Goal: Task Accomplishment & Management: Manage account settings

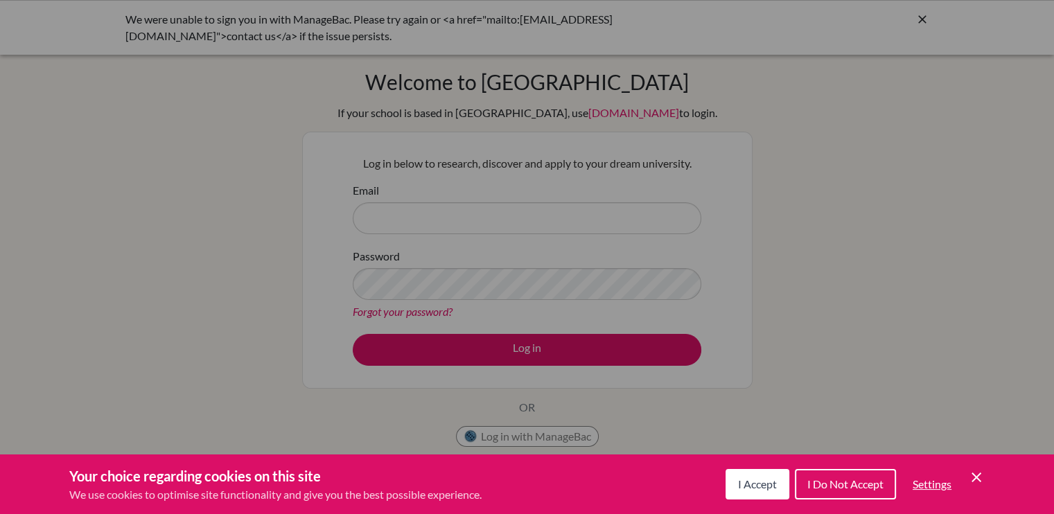
click at [855, 483] on span "I Do Not Accept" at bounding box center [845, 483] width 76 height 13
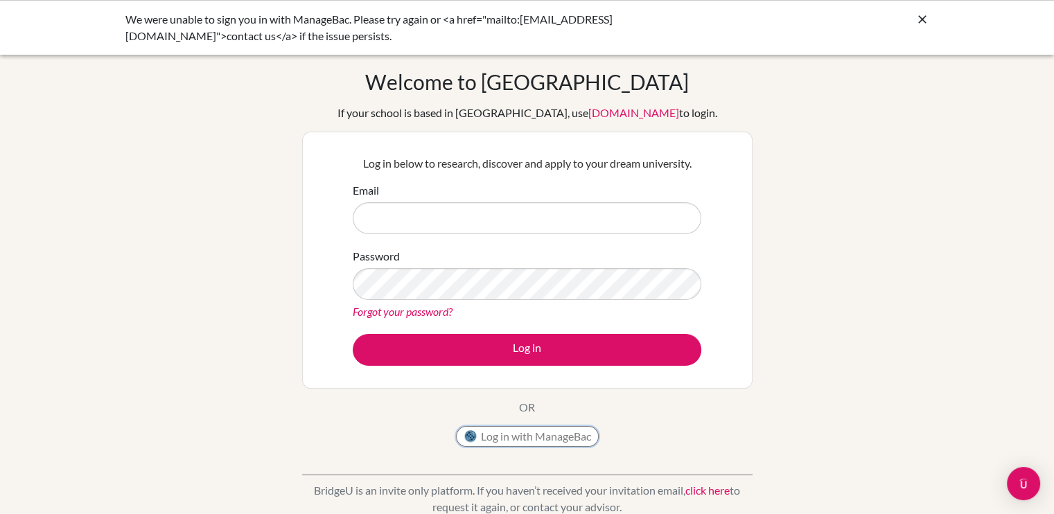
click at [584, 432] on button "Log in with ManageBac" at bounding box center [527, 436] width 143 height 21
click at [511, 206] on input "Email" at bounding box center [527, 218] width 348 height 32
click at [511, 206] on input "N" at bounding box center [527, 218] width 348 height 32
type input "[EMAIL_ADDRESS][DOMAIN_NAME]"
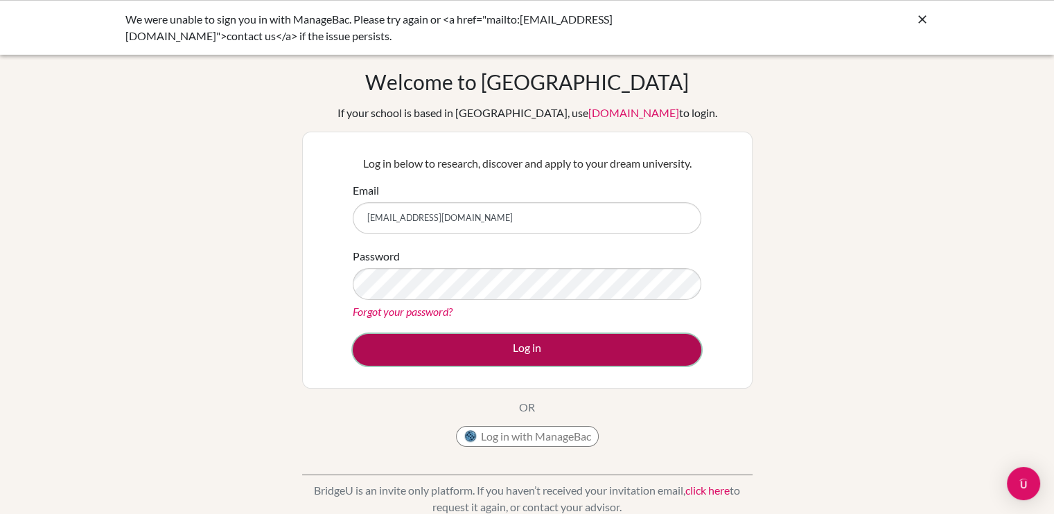
click at [448, 357] on button "Log in" at bounding box center [527, 350] width 348 height 32
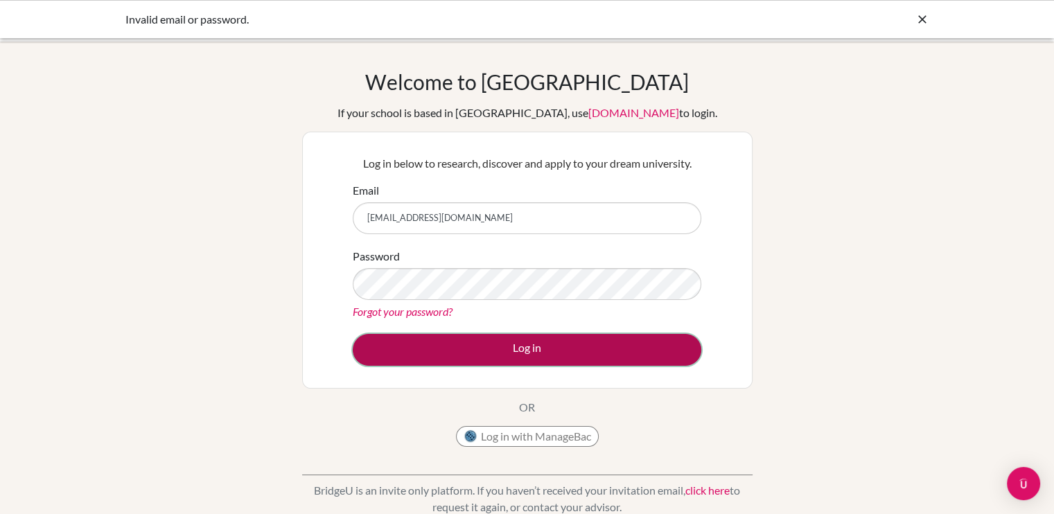
click at [509, 342] on button "Log in" at bounding box center [527, 350] width 348 height 32
click at [504, 361] on button "Log in" at bounding box center [527, 350] width 348 height 32
click at [441, 346] on button "Log in" at bounding box center [527, 350] width 348 height 32
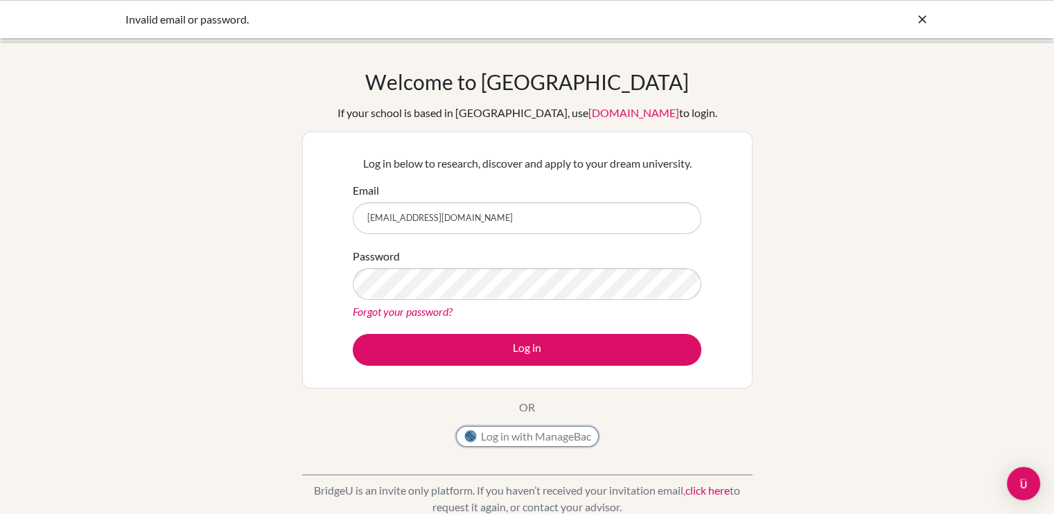
click at [491, 434] on button "Log in with ManageBac" at bounding box center [527, 436] width 143 height 21
click at [517, 434] on button "Log in with ManageBac" at bounding box center [527, 436] width 143 height 21
click at [535, 434] on button "Log in with ManageBac" at bounding box center [527, 436] width 143 height 21
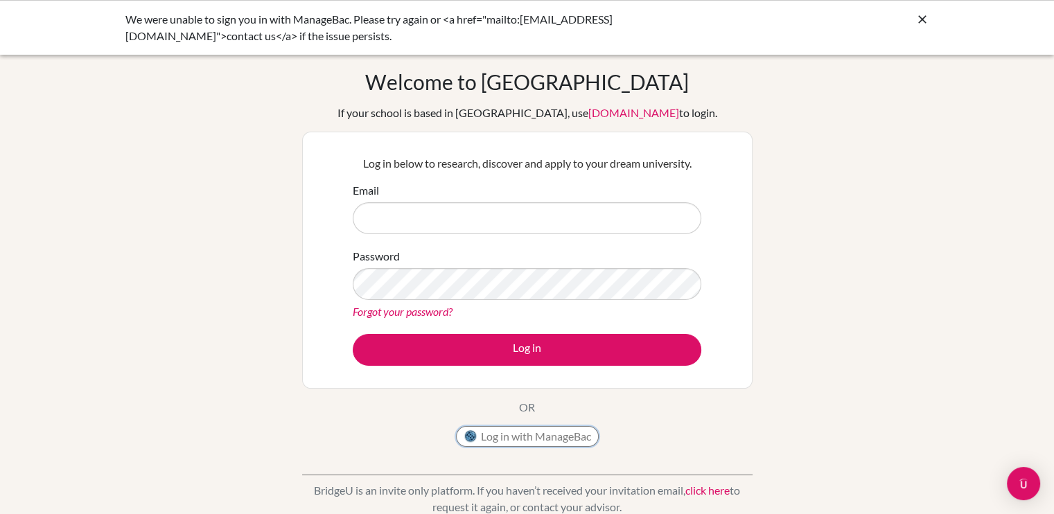
click at [482, 429] on button "Log in with ManageBac" at bounding box center [527, 436] width 143 height 21
click at [508, 426] on button "Log in with ManageBac" at bounding box center [527, 436] width 143 height 21
click at [498, 431] on button "Log in with ManageBac" at bounding box center [527, 436] width 143 height 21
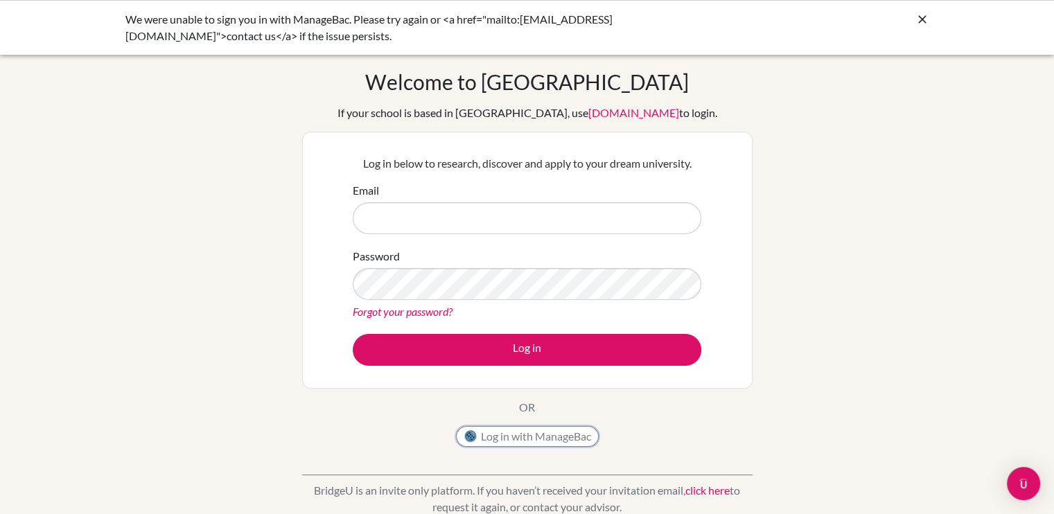
click at [498, 431] on button "Log in with ManageBac" at bounding box center [527, 436] width 143 height 21
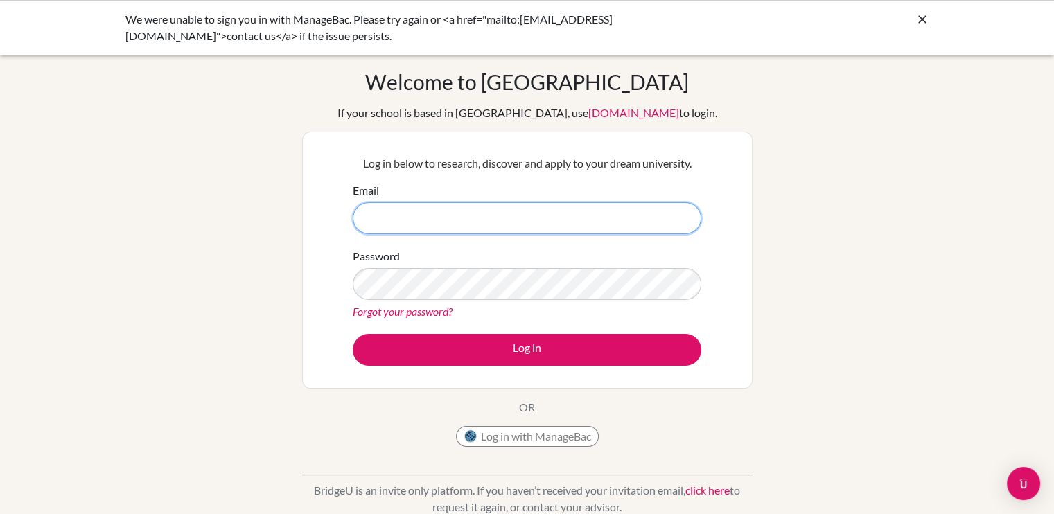
click at [480, 226] on input "Email" at bounding box center [527, 218] width 348 height 32
click at [588, 112] on link "[DOMAIN_NAME]" at bounding box center [633, 112] width 91 height 13
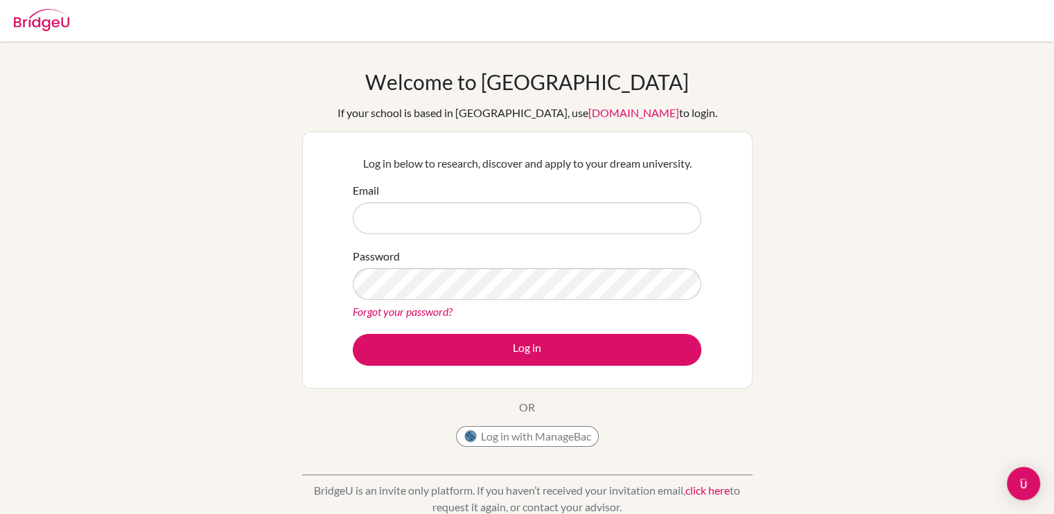
click at [926, 114] on div "Welcome to BridgeU If your school is based in China, use app.bridge-u.com.cn to…" at bounding box center [527, 295] width 1054 height 453
click at [424, 231] on input "Email" at bounding box center [527, 218] width 348 height 32
type input "[EMAIL_ADDRESS][DOMAIN_NAME]"
click at [380, 316] on link "Forgot your password?" at bounding box center [403, 311] width 100 height 13
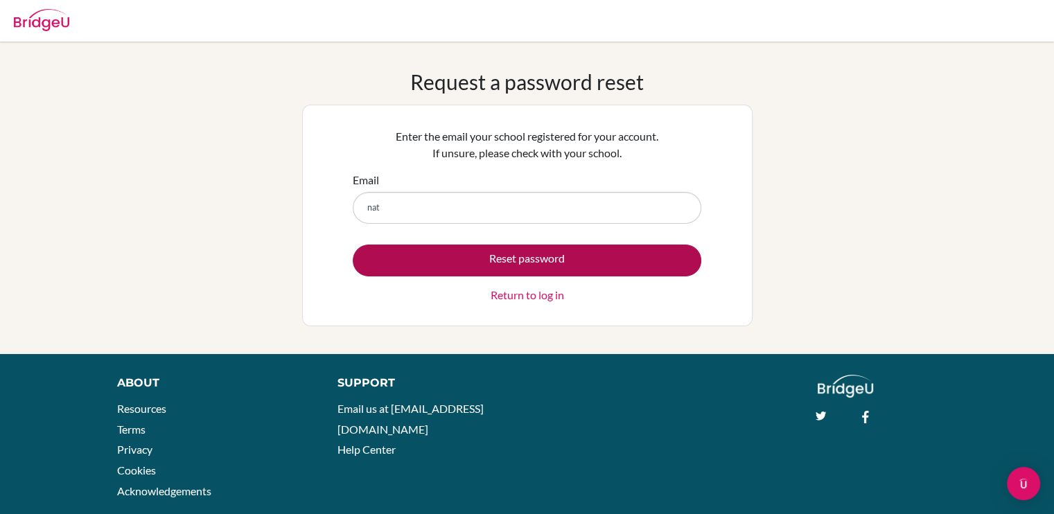
type input "[EMAIL_ADDRESS][DOMAIN_NAME]"
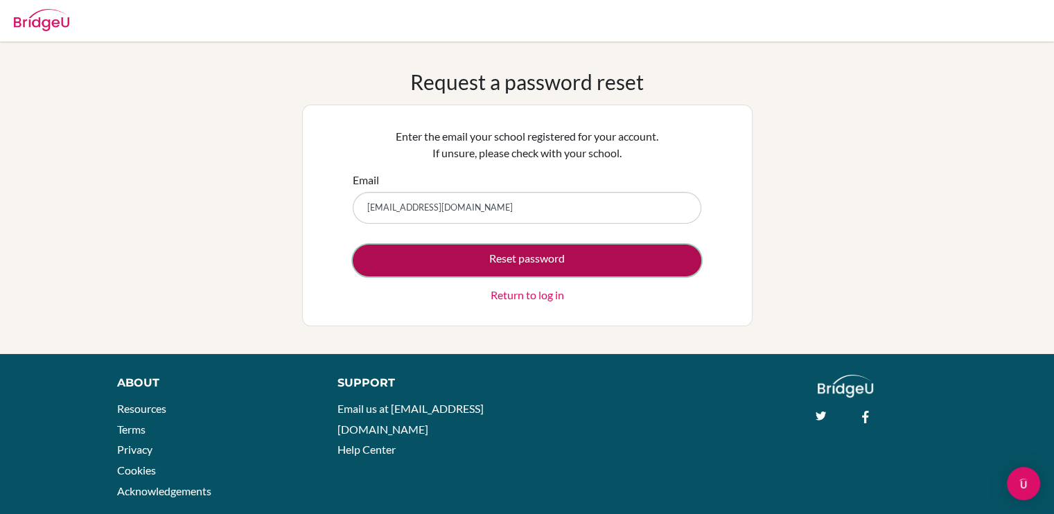
click at [486, 272] on button "Reset password" at bounding box center [527, 261] width 348 height 32
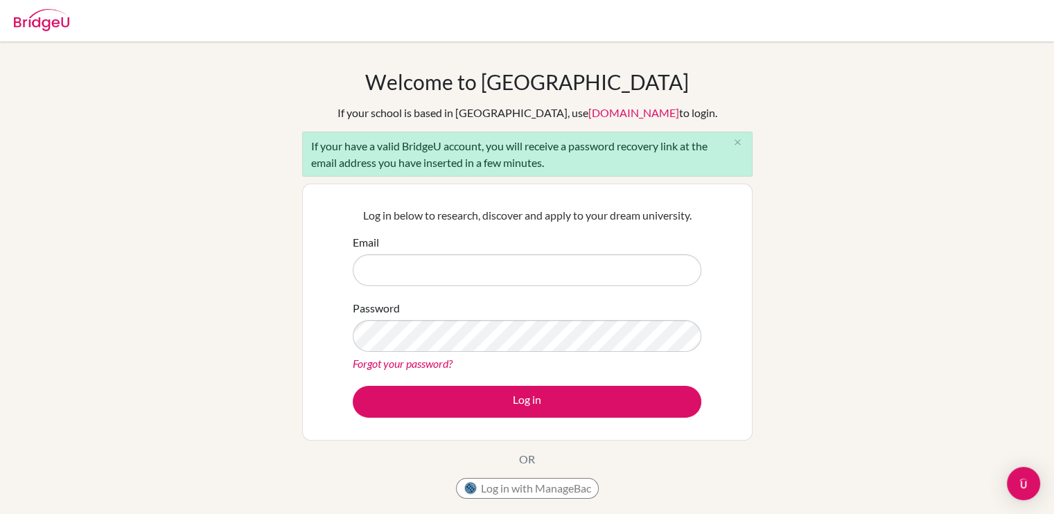
click at [361, 368] on link "Forgot your password?" at bounding box center [403, 363] width 100 height 13
click at [502, 482] on button "Log in with ManageBac" at bounding box center [527, 488] width 143 height 21
click at [546, 274] on input "Email" at bounding box center [527, 270] width 348 height 32
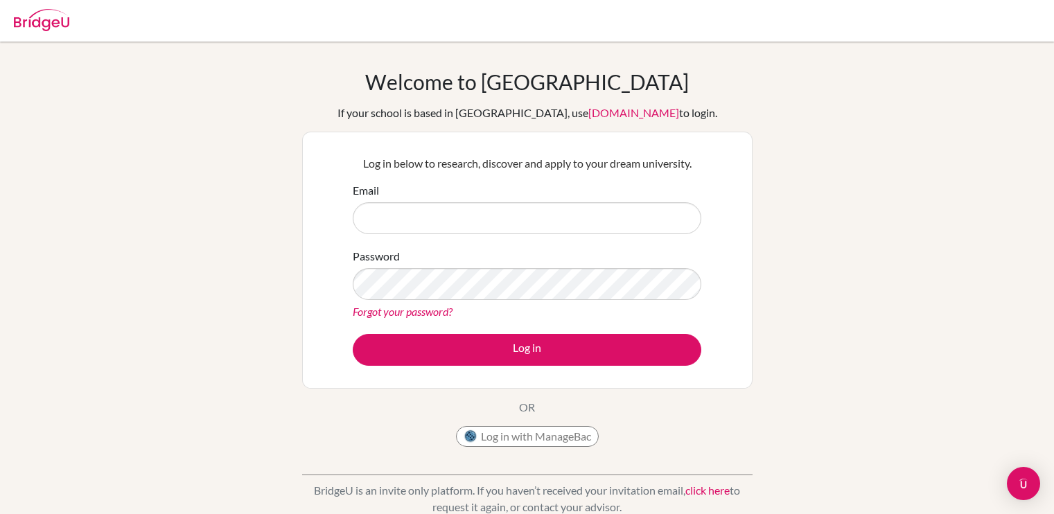
scroll to position [63, 0]
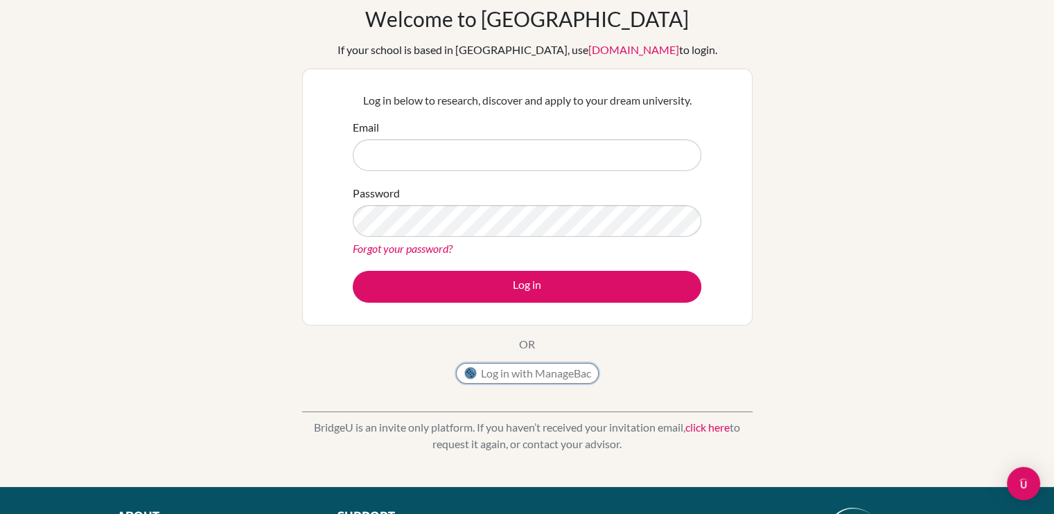
click at [497, 374] on button "Log in with ManageBac" at bounding box center [527, 373] width 143 height 21
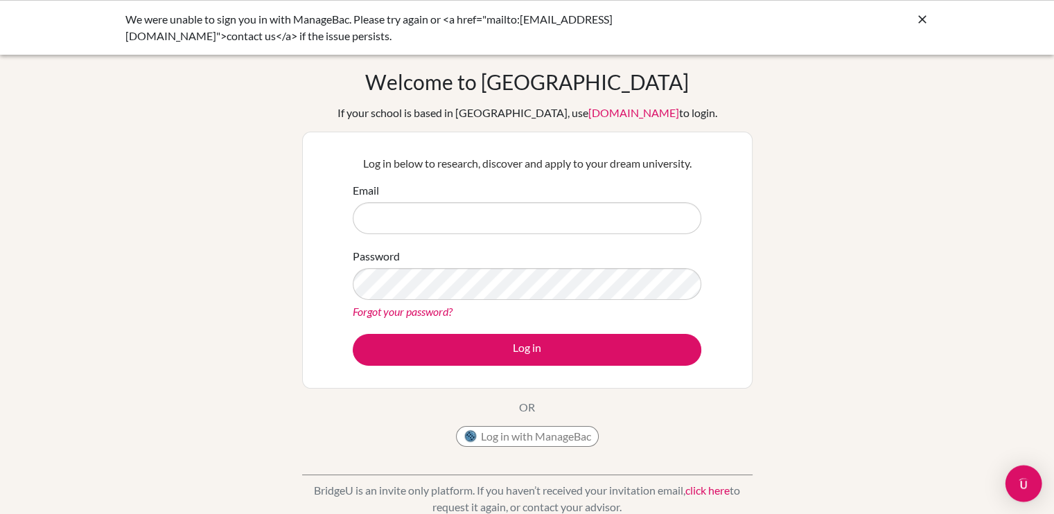
click at [1022, 476] on div "Open Intercom Messenger" at bounding box center [1023, 484] width 37 height 37
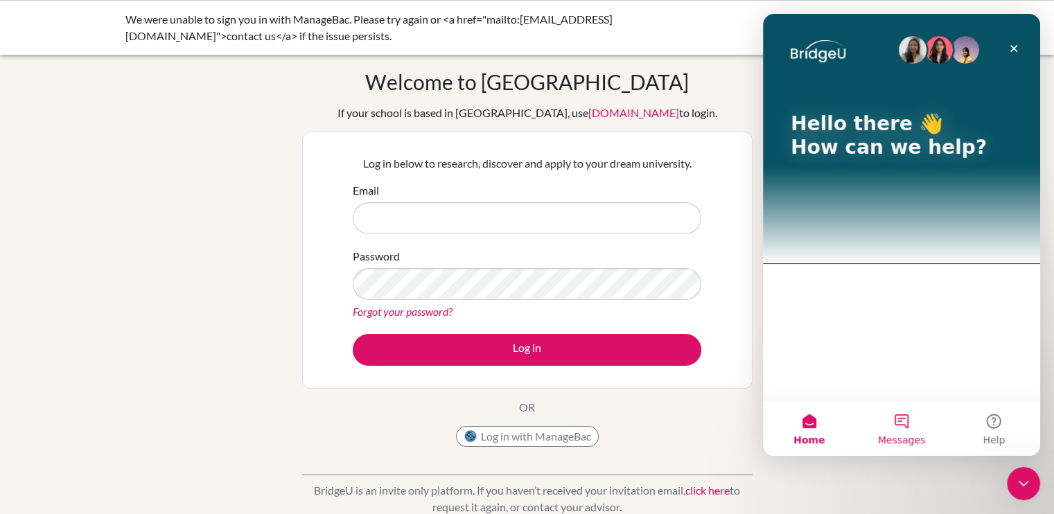
click at [887, 425] on button "Messages" at bounding box center [901, 427] width 92 height 55
